Goal: Task Accomplishment & Management: Use online tool/utility

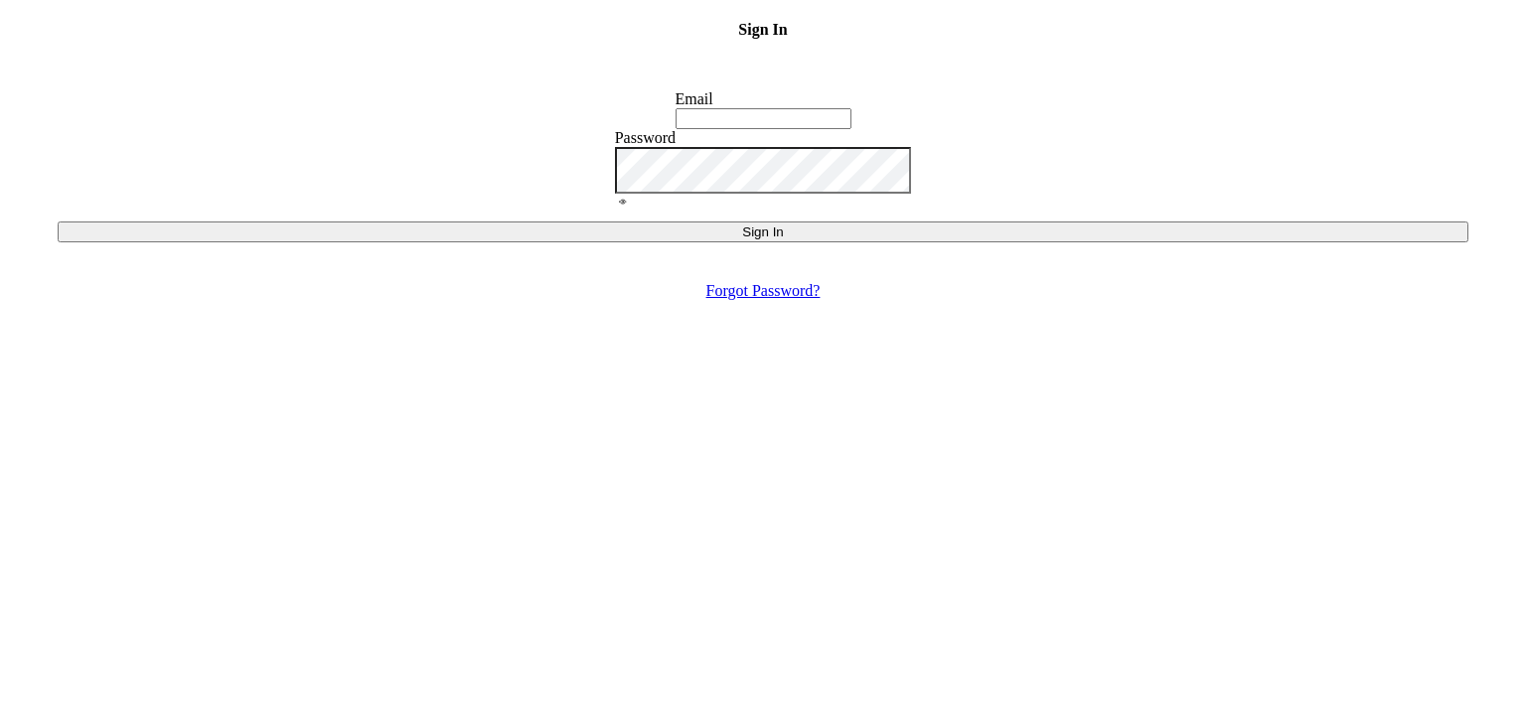
type input "[EMAIL_ADDRESS][DOMAIN_NAME]"
click at [799, 242] on button "Sign In" at bounding box center [763, 231] width 1410 height 21
